Goal: Information Seeking & Learning: Check status

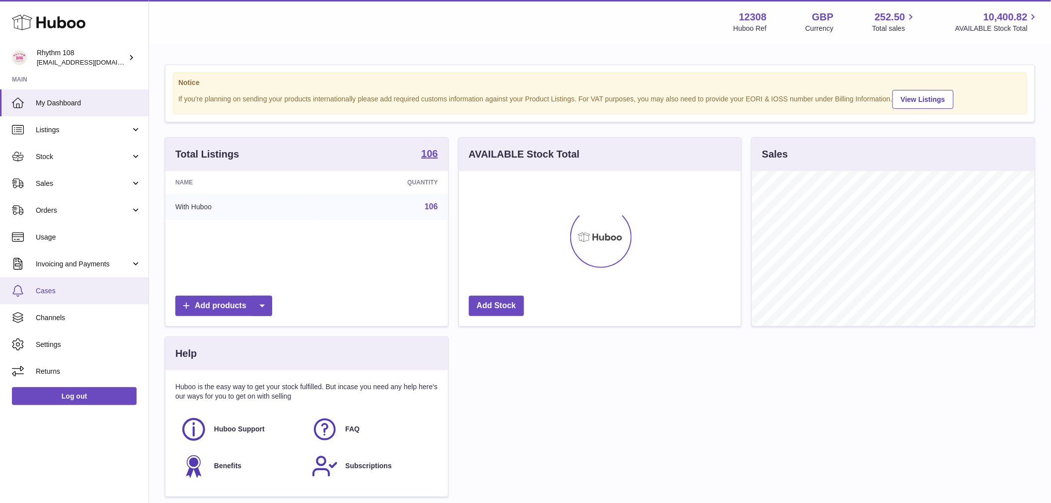
scroll to position [155, 282]
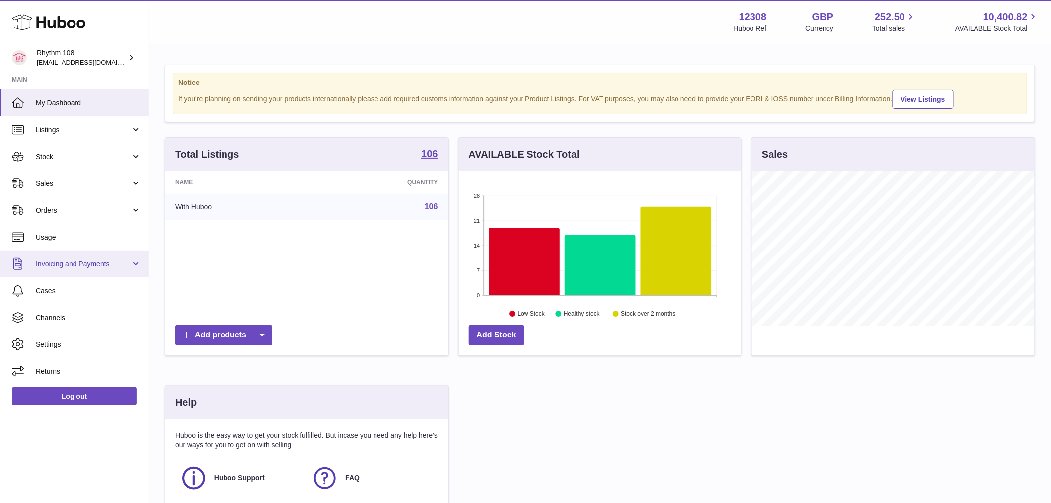
click at [107, 255] on link "Invoicing and Payments" at bounding box center [74, 263] width 148 height 27
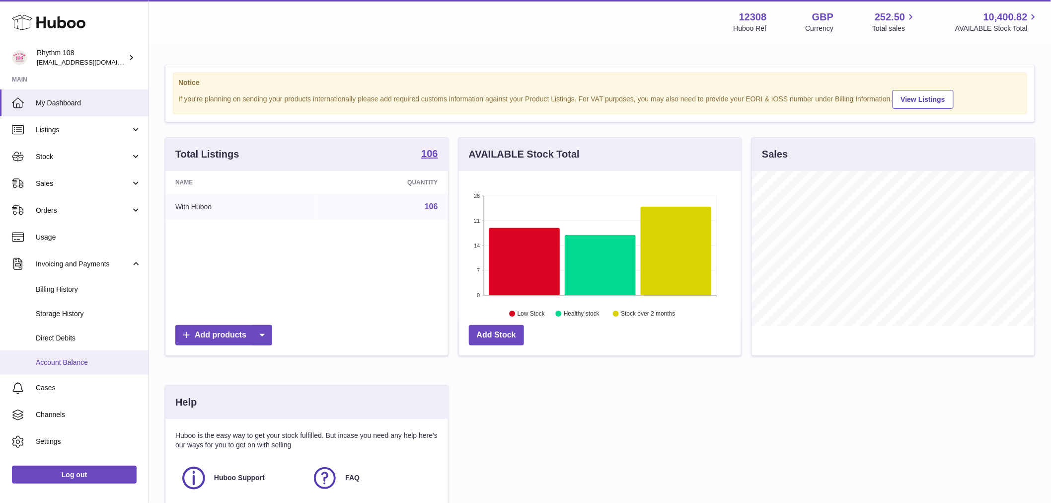
click at [82, 358] on span "Account Balance" at bounding box center [88, 362] width 105 height 9
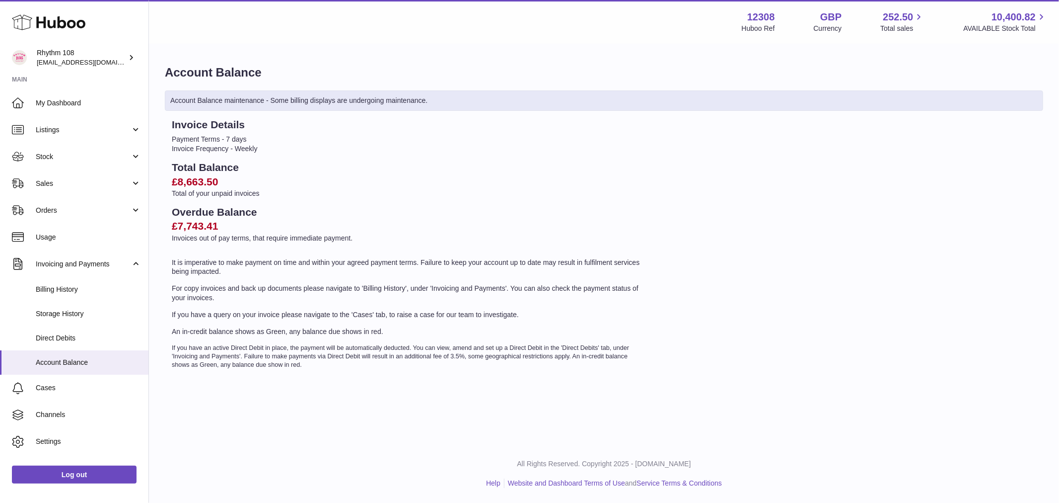
click at [187, 195] on p "Total of your unpaid invoices" at bounding box center [408, 193] width 473 height 9
click at [190, 193] on p "Total of your unpaid invoices" at bounding box center [408, 193] width 473 height 9
click at [196, 186] on h2 "£8,663.50" at bounding box center [408, 182] width 473 height 14
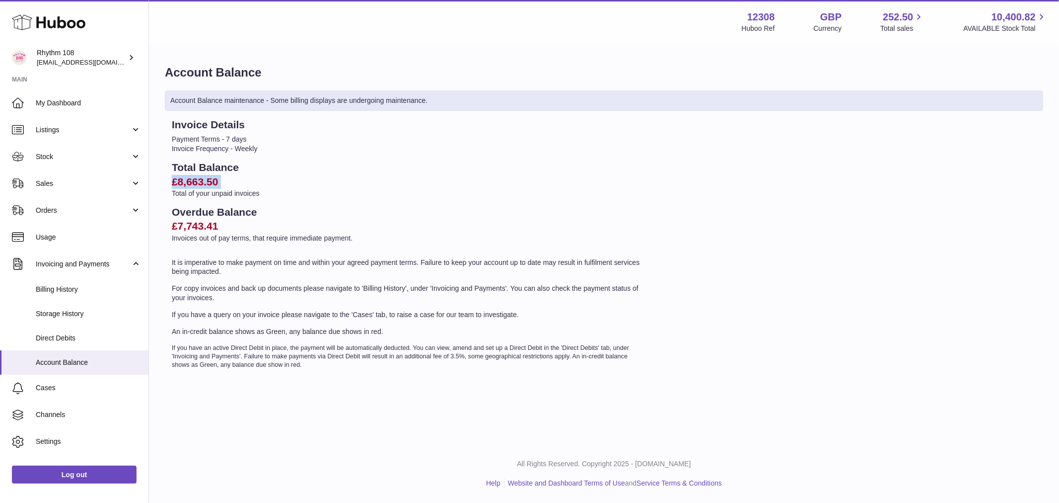
click at [196, 186] on h2 "£8,663.50" at bounding box center [408, 182] width 473 height 14
click at [541, 167] on h2 "Total Balance" at bounding box center [408, 167] width 473 height 14
click at [82, 286] on span "Billing History" at bounding box center [88, 289] width 105 height 9
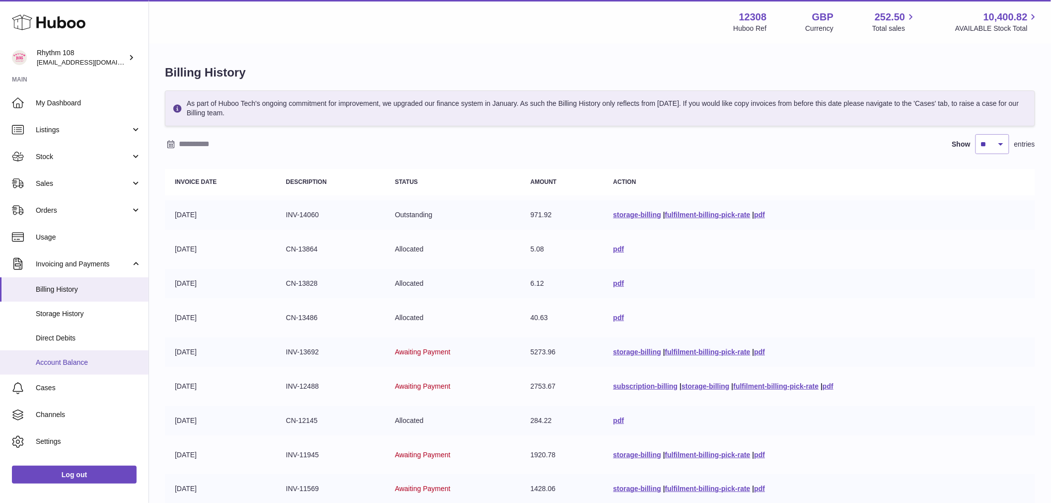
click at [75, 358] on span "Account Balance" at bounding box center [88, 362] width 105 height 9
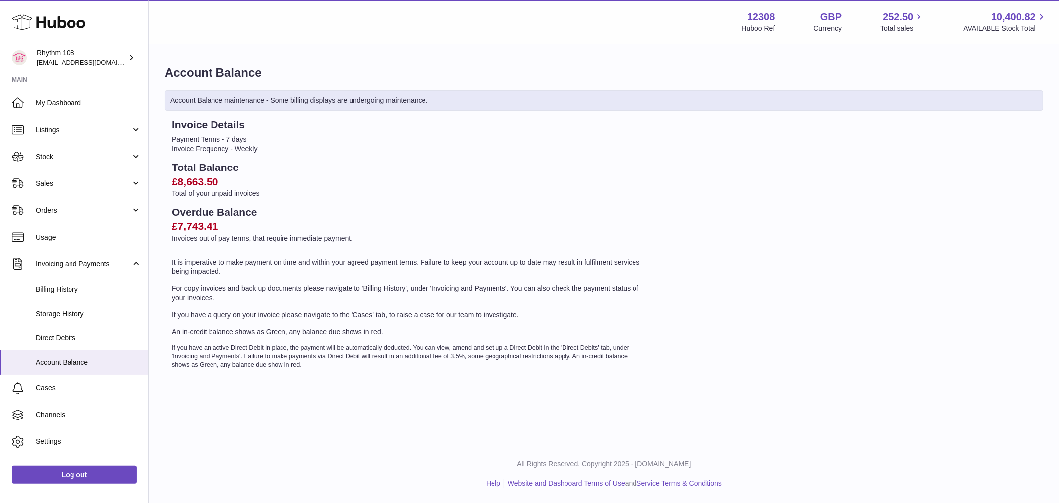
click at [204, 181] on h2 "£8,663.50" at bounding box center [408, 182] width 473 height 14
click at [279, 327] on p "An in-credit balance shows as Green, any balance due shows in red." at bounding box center [408, 331] width 473 height 9
